Goal: Communication & Community: Answer question/provide support

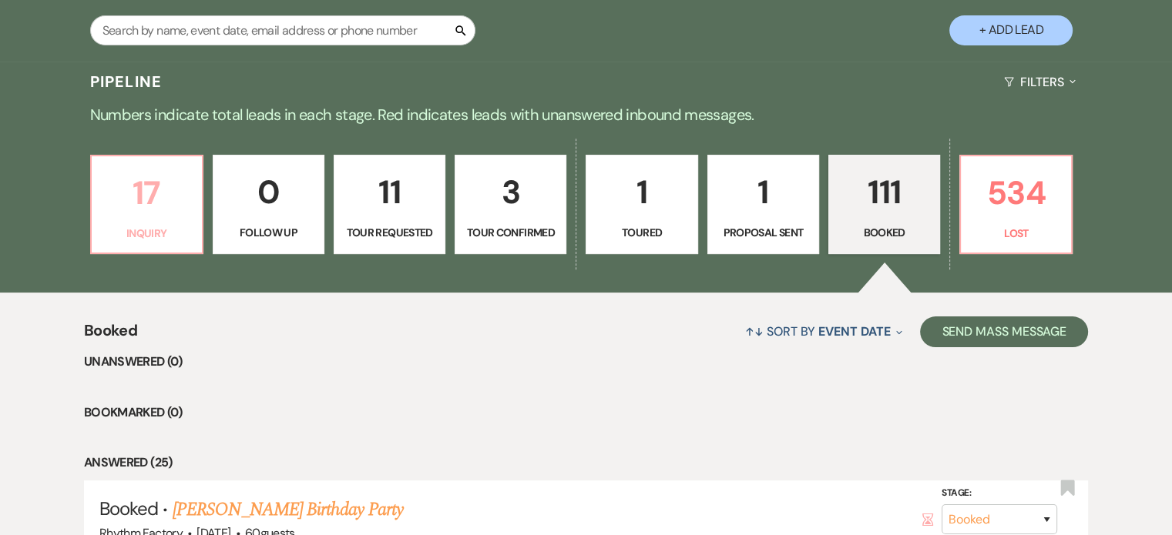
click at [169, 220] on link "17 Inquiry" at bounding box center [146, 205] width 113 height 100
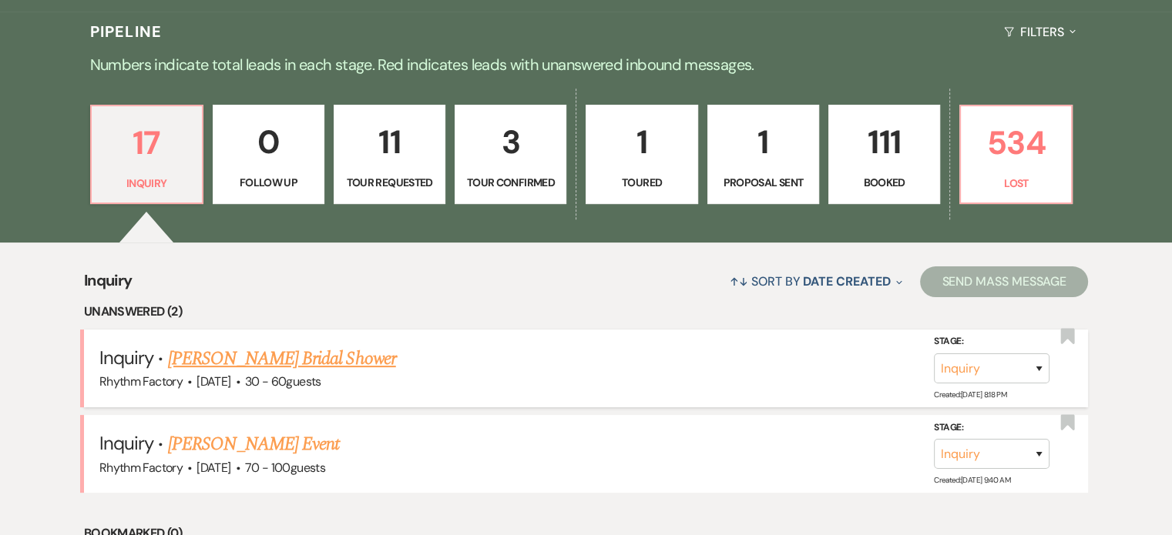
scroll to position [385, 0]
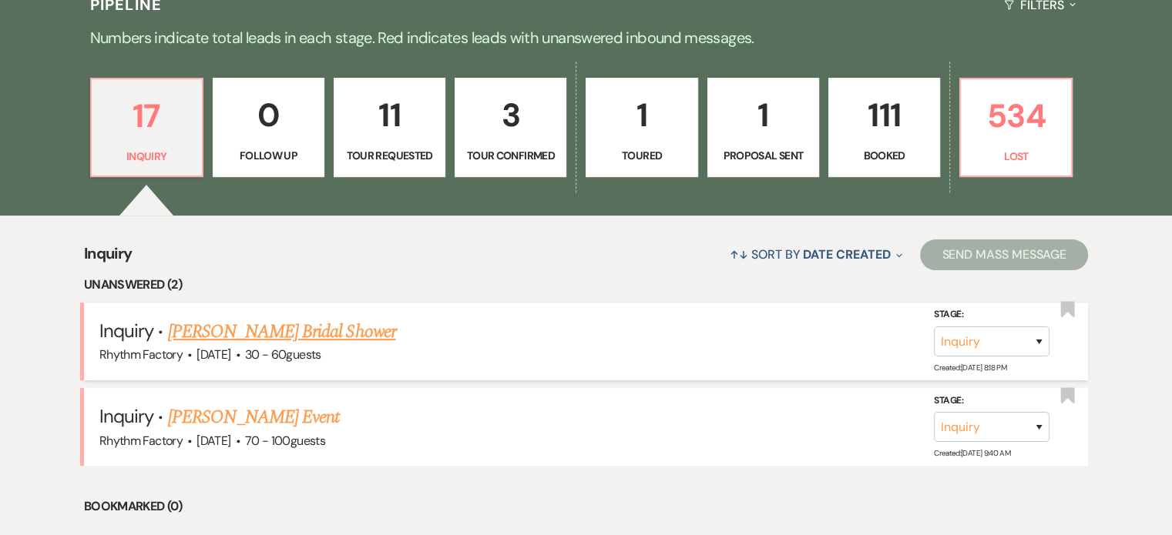
click at [277, 334] on link "[PERSON_NAME] Bridal Shower" at bounding box center [282, 332] width 228 height 28
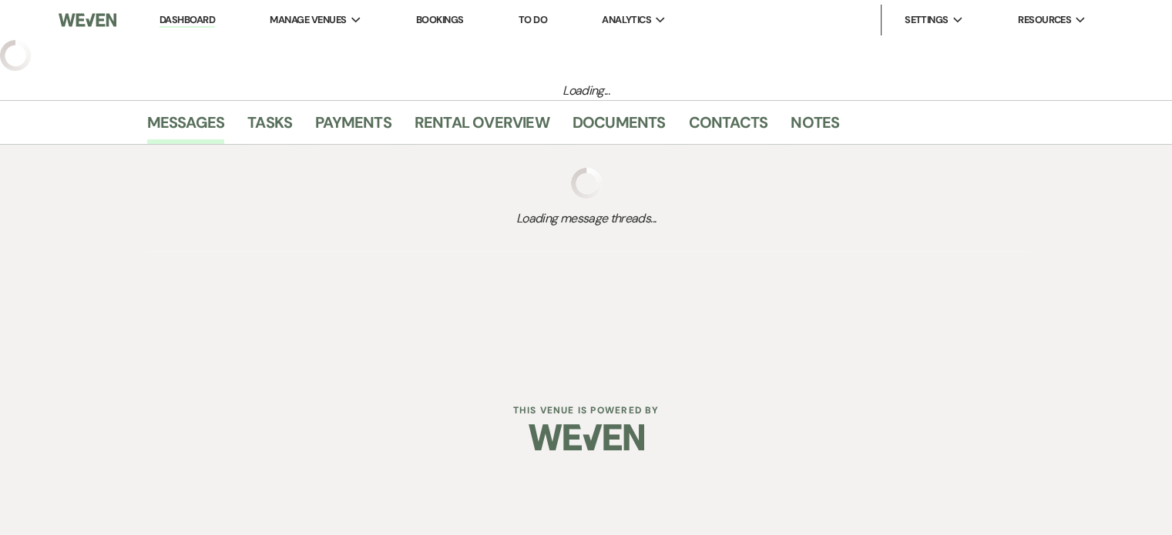
select select "5"
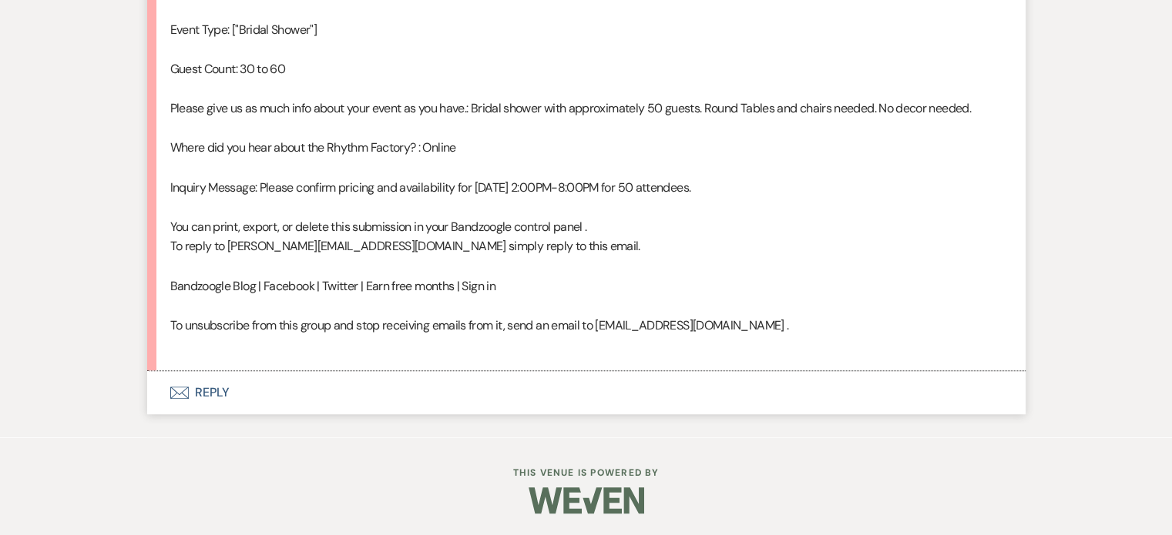
click at [205, 391] on button "Envelope Reply" at bounding box center [586, 392] width 878 height 43
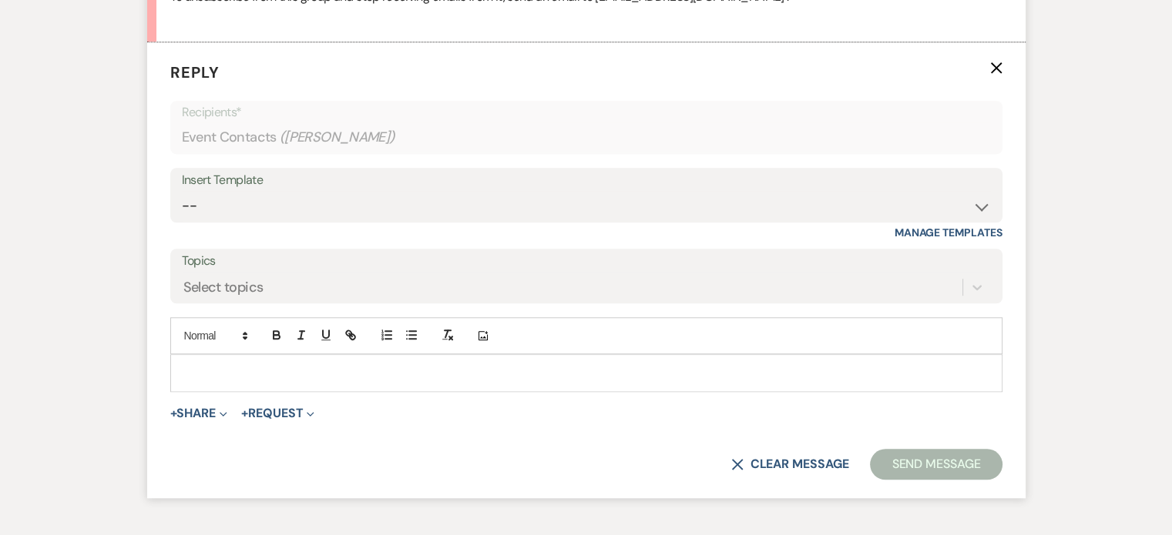
scroll to position [1367, 0]
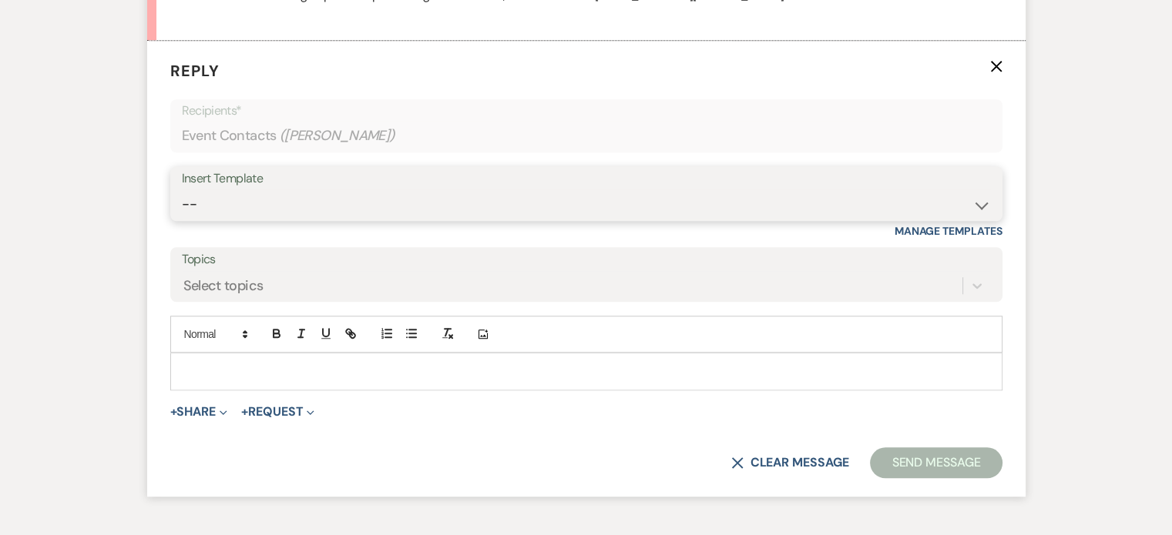
click at [977, 196] on select "-- Available Date I want PRICE More detail to give price Use our decor Wedding …" at bounding box center [586, 204] width 809 height 30
select select "3974"
click at [182, 189] on select "-- Available Date I want PRICE More detail to give price Use our decor Wedding …" at bounding box center [586, 204] width 809 height 30
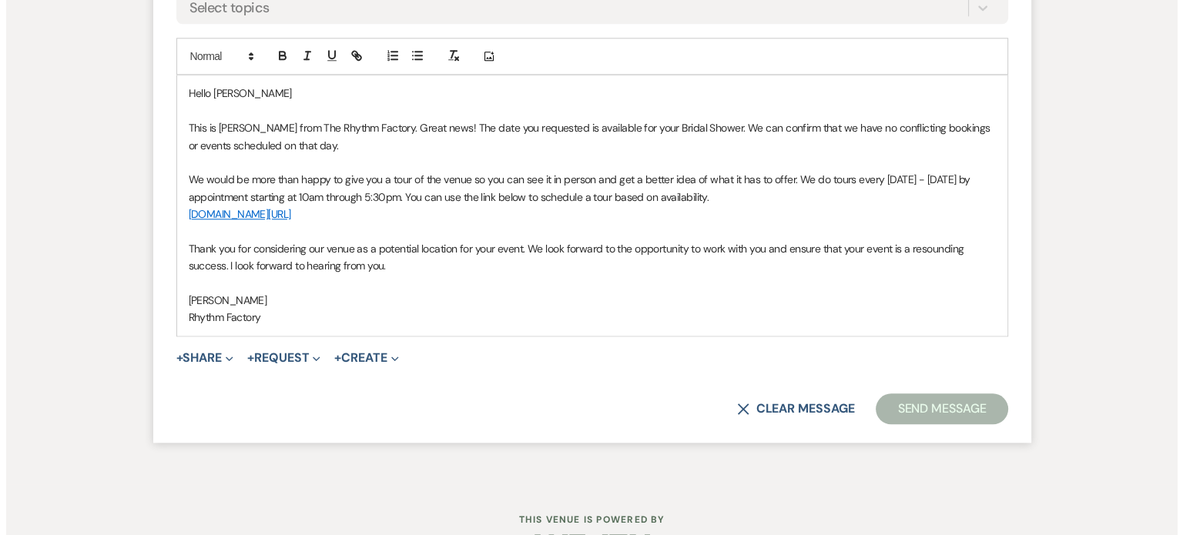
scroll to position [1675, 0]
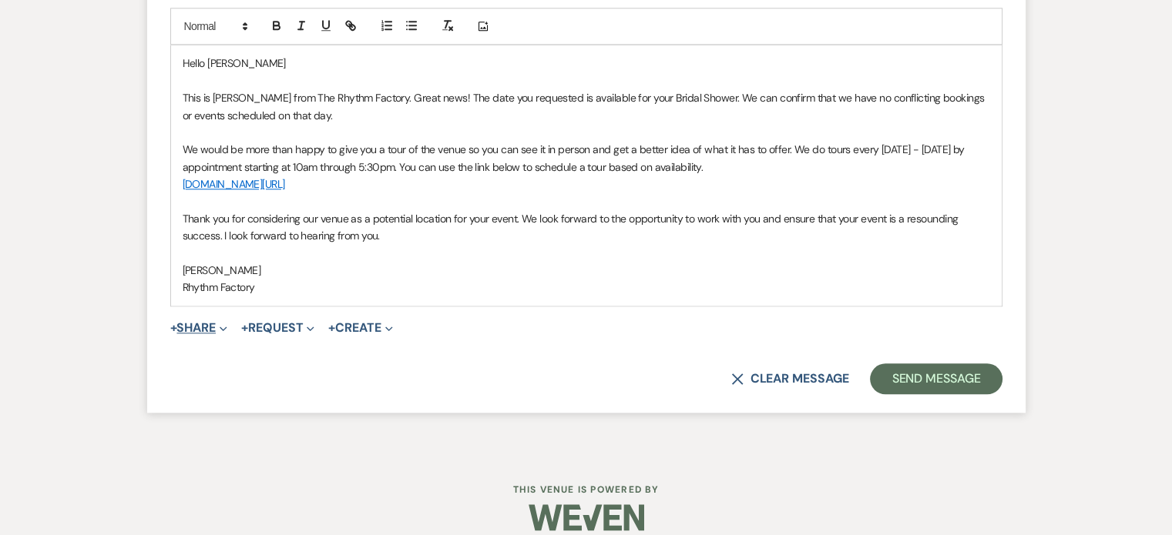
click at [196, 328] on button "+ Share Expand" at bounding box center [199, 328] width 58 height 12
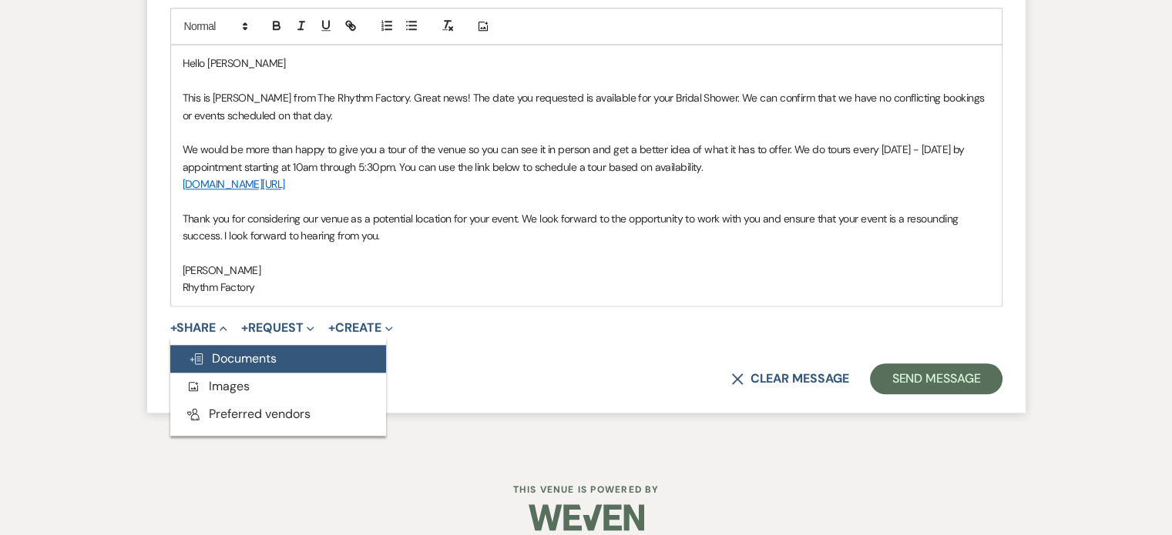
click at [258, 360] on span "Doc Upload Documents" at bounding box center [233, 358] width 88 height 16
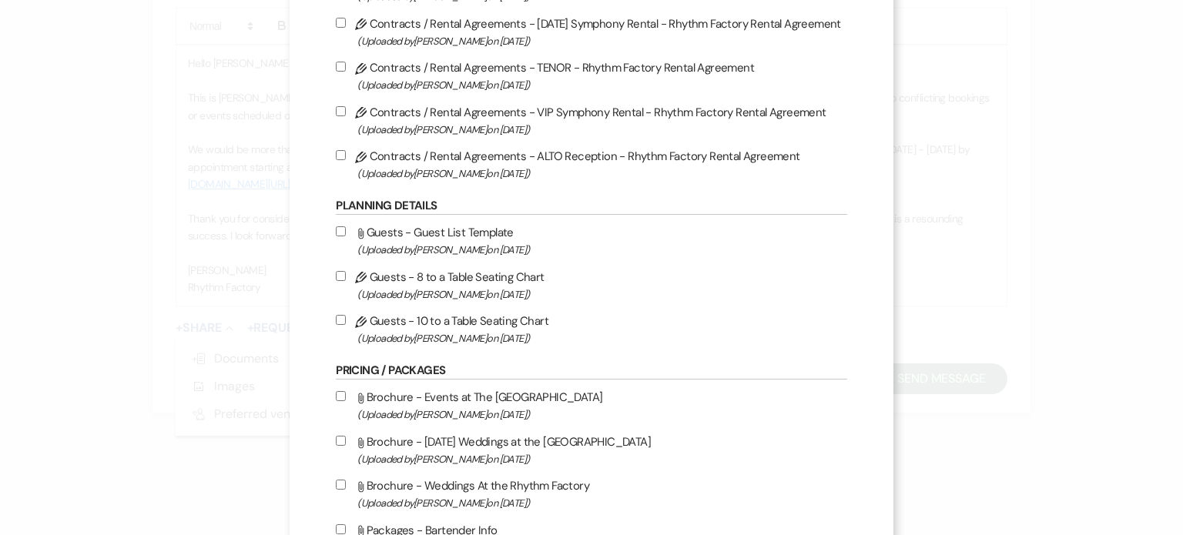
scroll to position [539, 0]
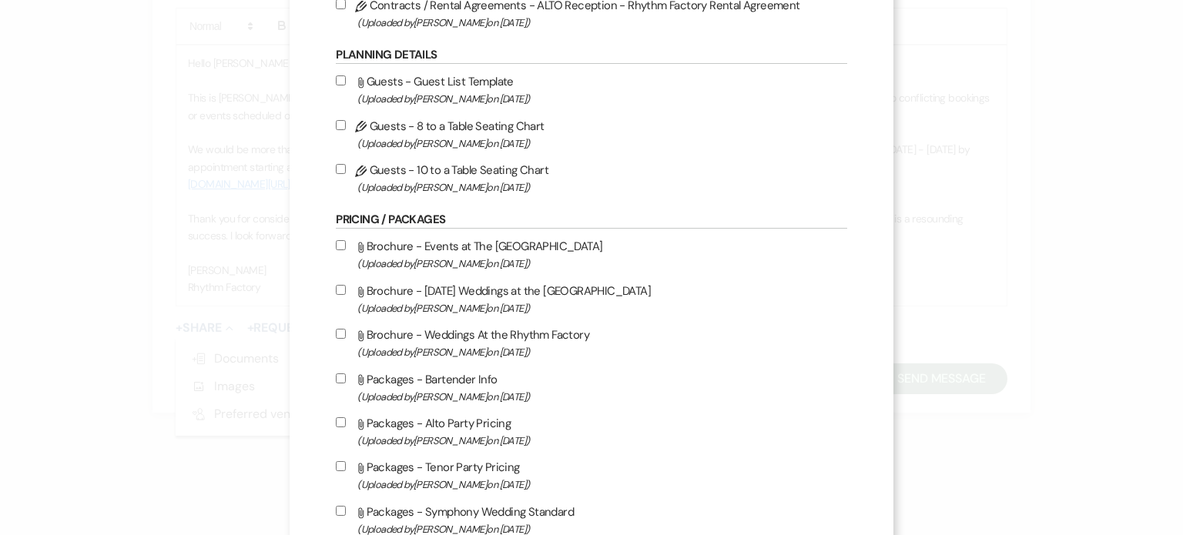
click at [337, 246] on input "Attach File Brochure - Events at The Rhythm Factory (Uploaded by [PERSON_NAME] …" at bounding box center [341, 245] width 10 height 10
checkbox input "true"
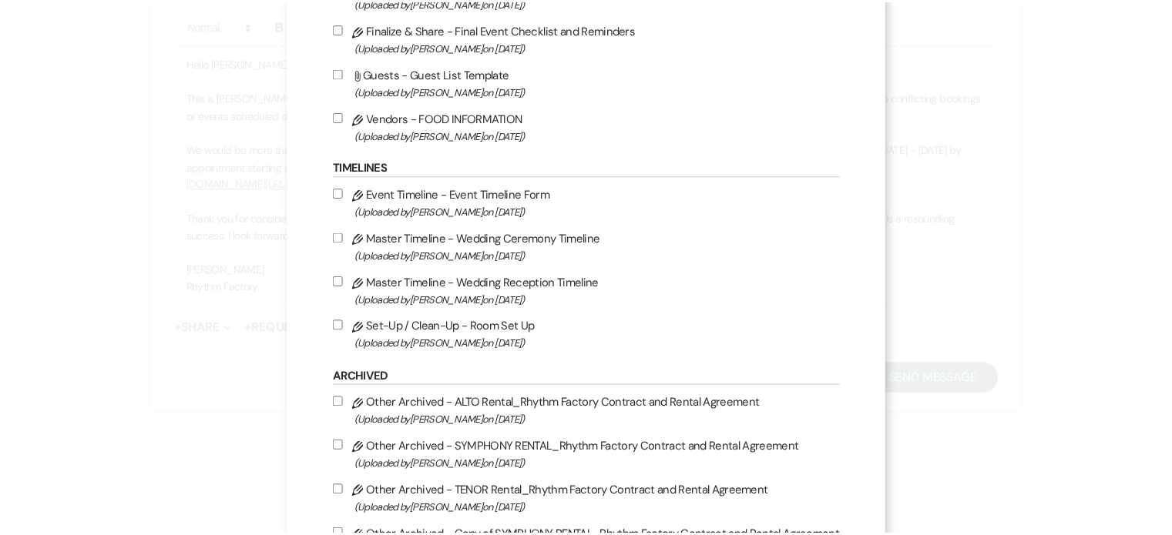
scroll to position [1716, 0]
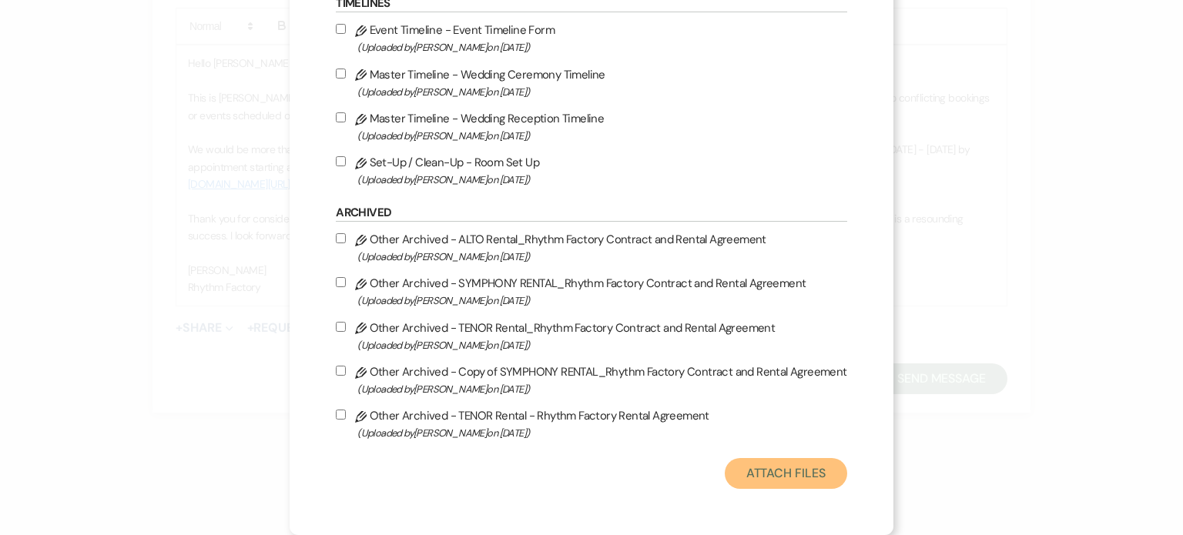
click at [793, 468] on button "Attach Files" at bounding box center [786, 473] width 122 height 31
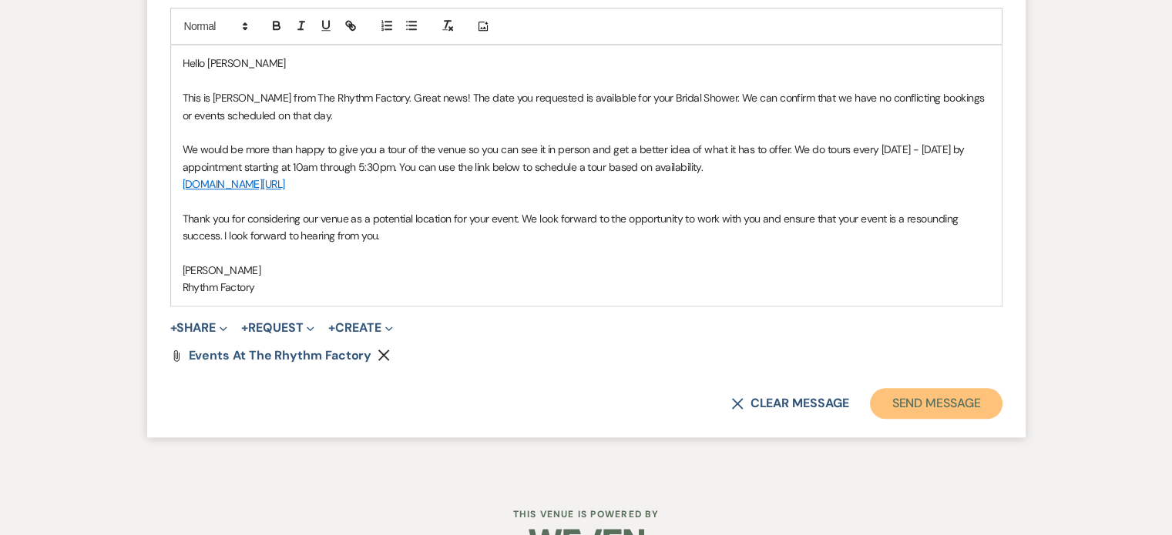
click at [924, 400] on button "Send Message" at bounding box center [936, 403] width 132 height 31
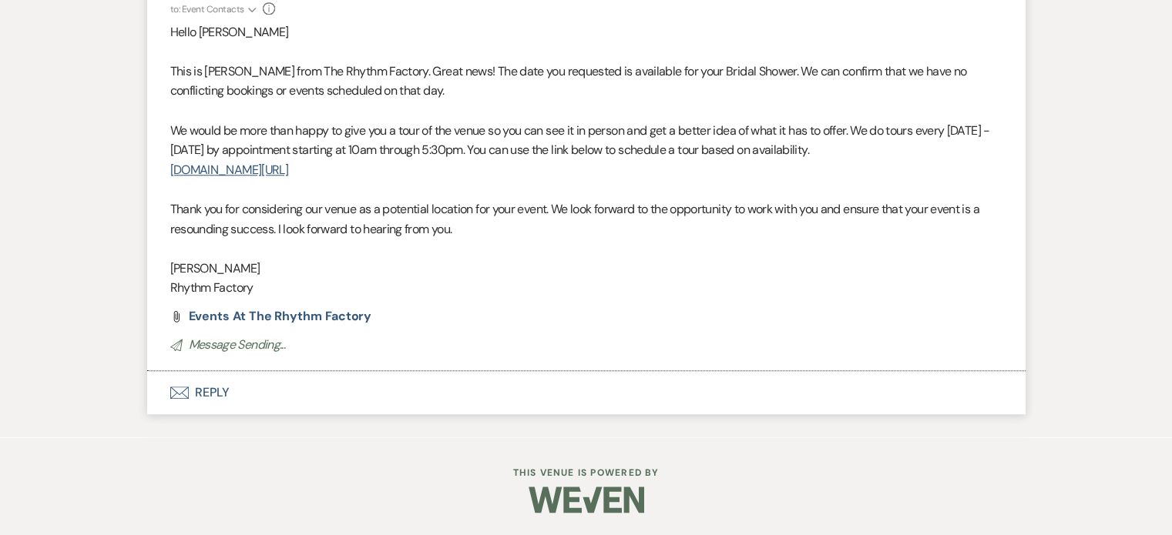
scroll to position [1420, 0]
